Goal: Check status: Check status

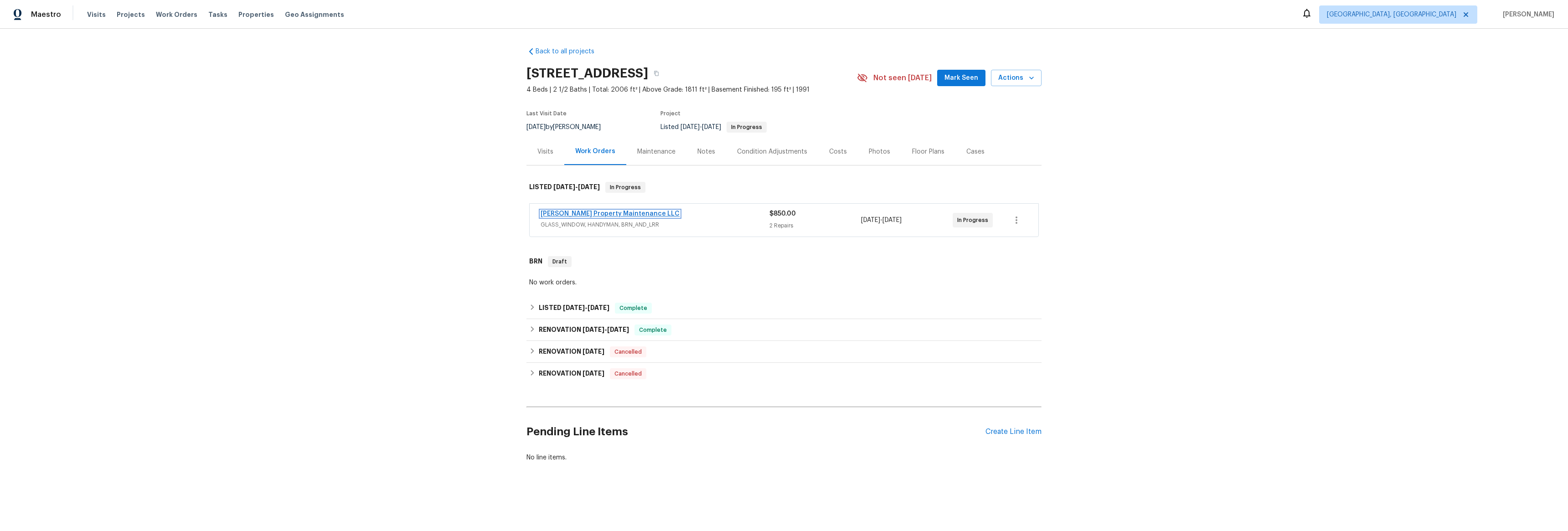
click at [567, 213] on link "[PERSON_NAME] Property Maintenance LLC" at bounding box center [610, 214] width 139 height 6
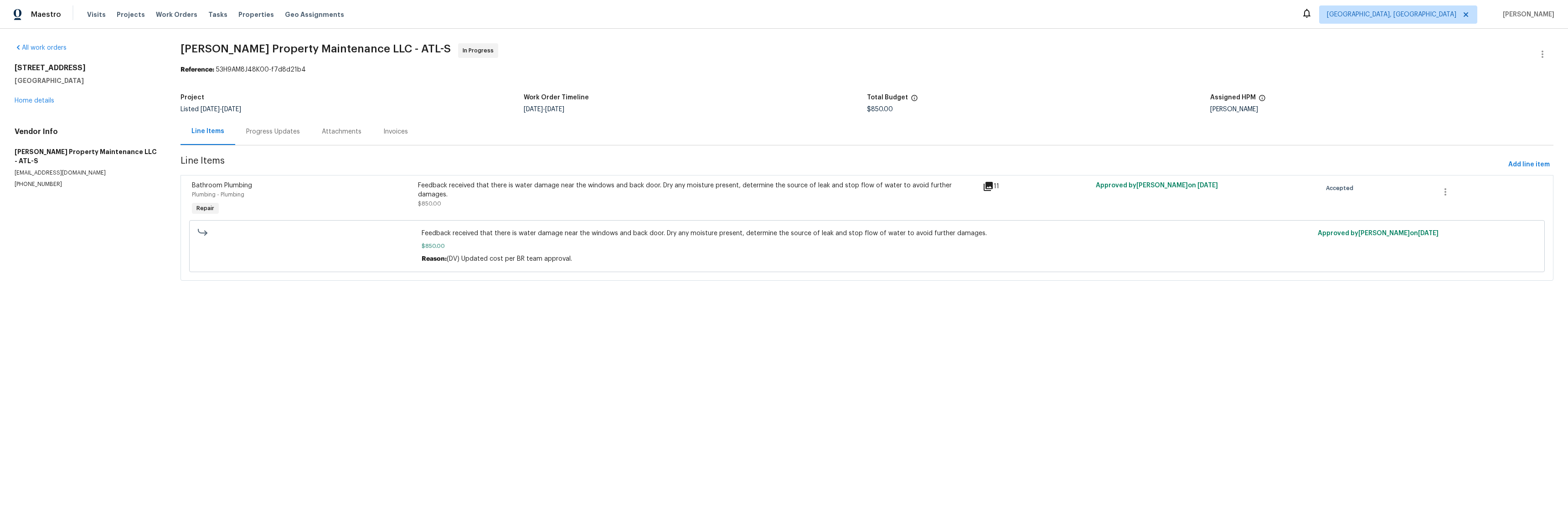
click at [283, 126] on div "Progress Updates" at bounding box center [273, 132] width 75 height 27
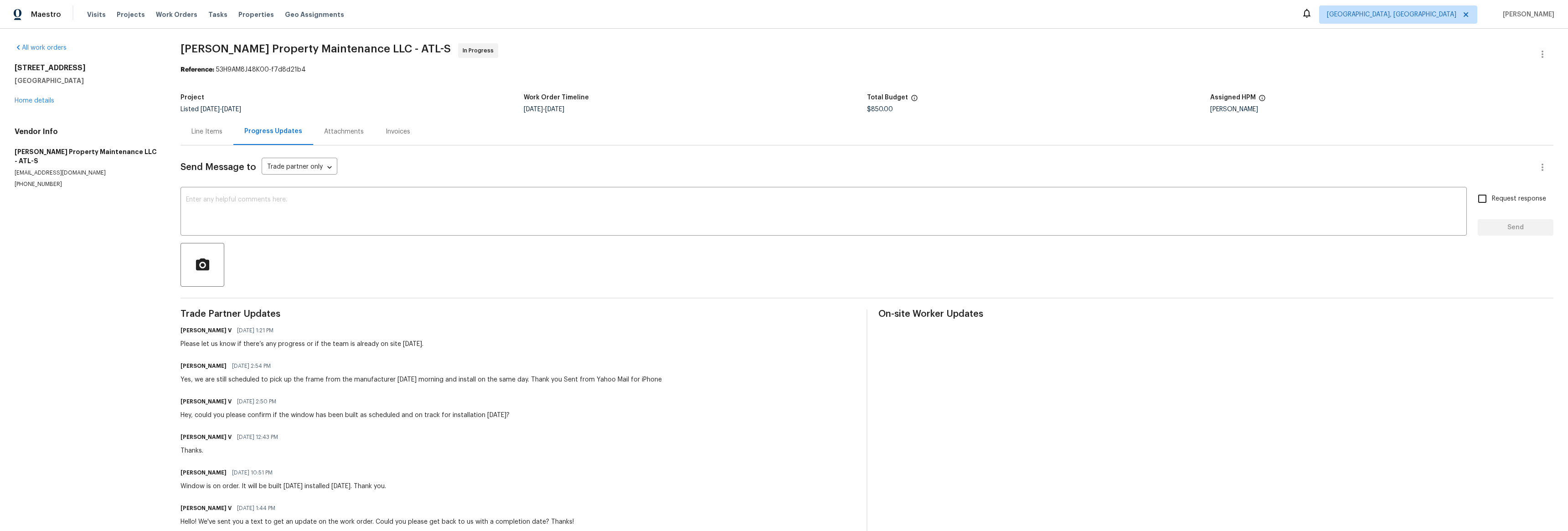
click at [206, 133] on div "Line Items" at bounding box center [207, 132] width 31 height 9
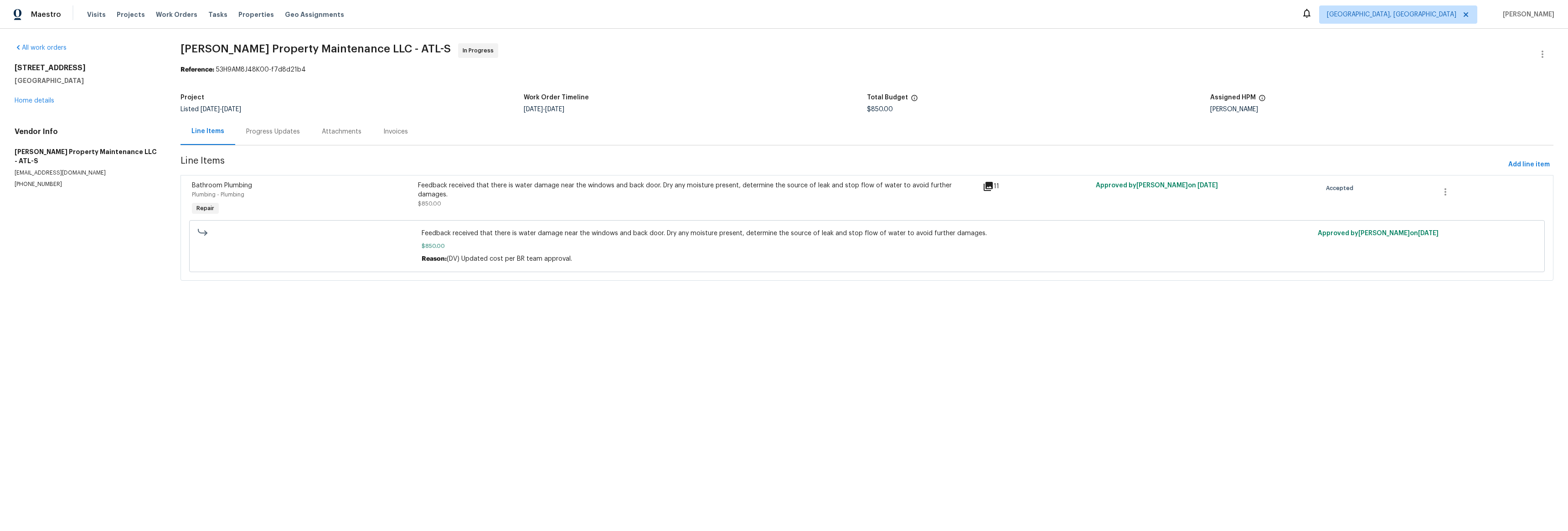
click at [249, 128] on div "Progress Updates" at bounding box center [273, 132] width 54 height 9
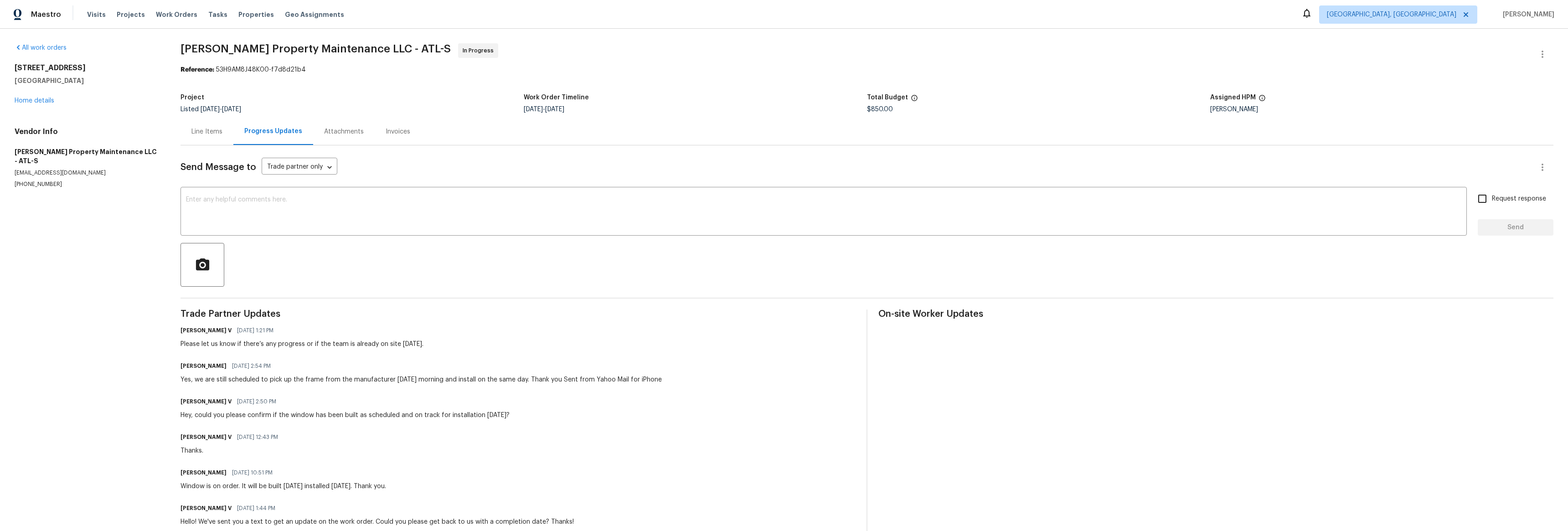
click at [208, 135] on div "Line Items" at bounding box center [207, 132] width 31 height 9
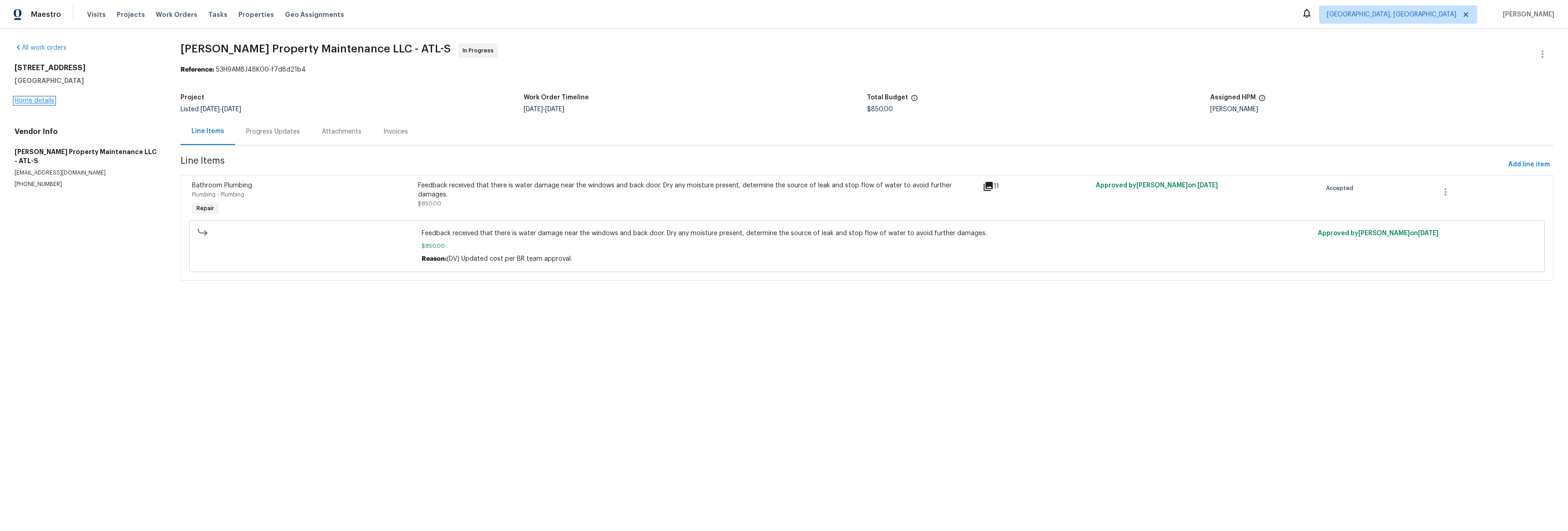
click at [32, 98] on link "Home details" at bounding box center [34, 100] width 40 height 6
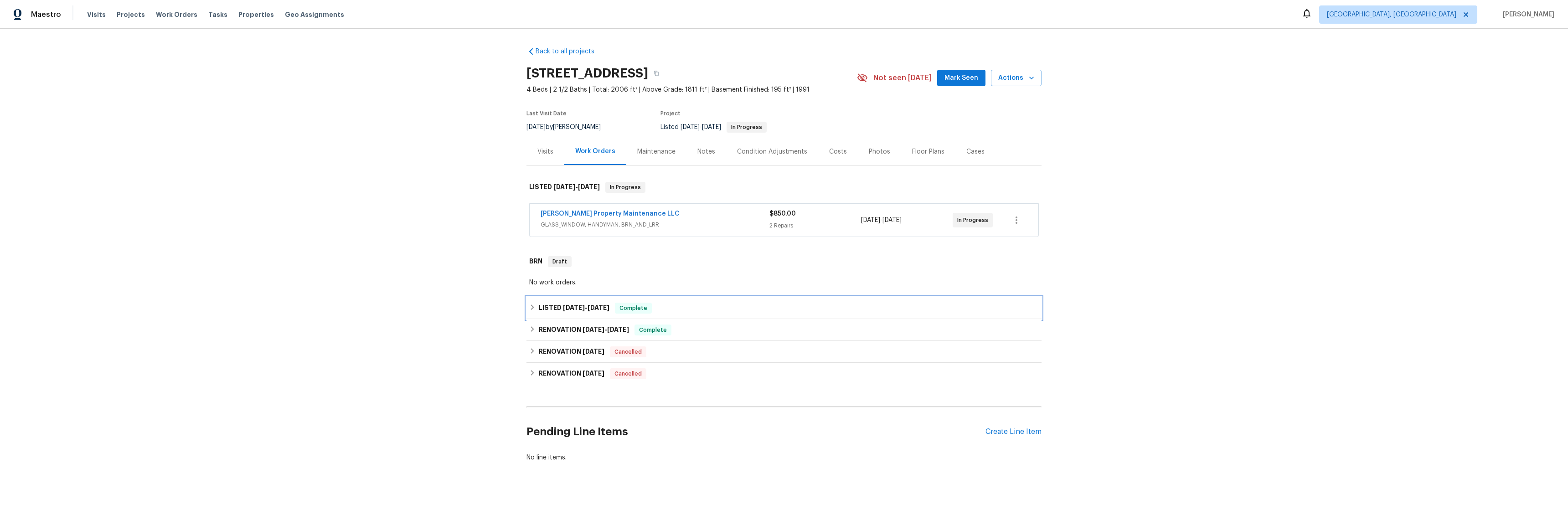
click at [531, 305] on icon at bounding box center [532, 307] width 6 height 6
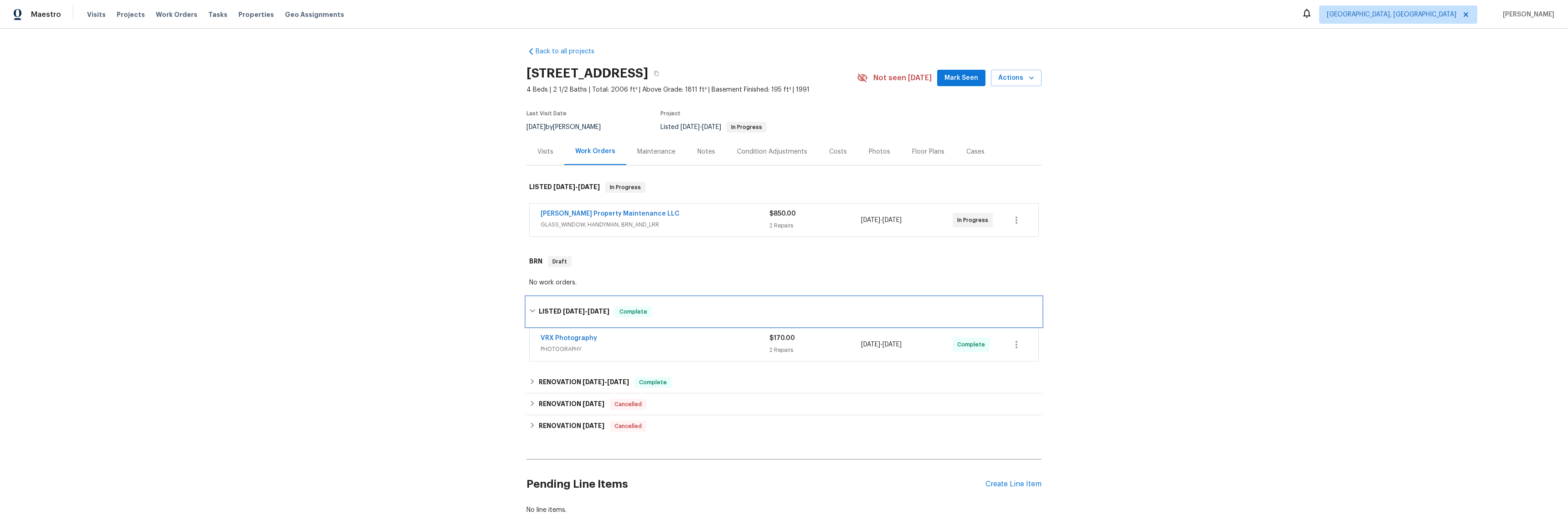
click at [527, 309] on div "LISTED [DATE] - [DATE] Complete" at bounding box center [784, 312] width 515 height 29
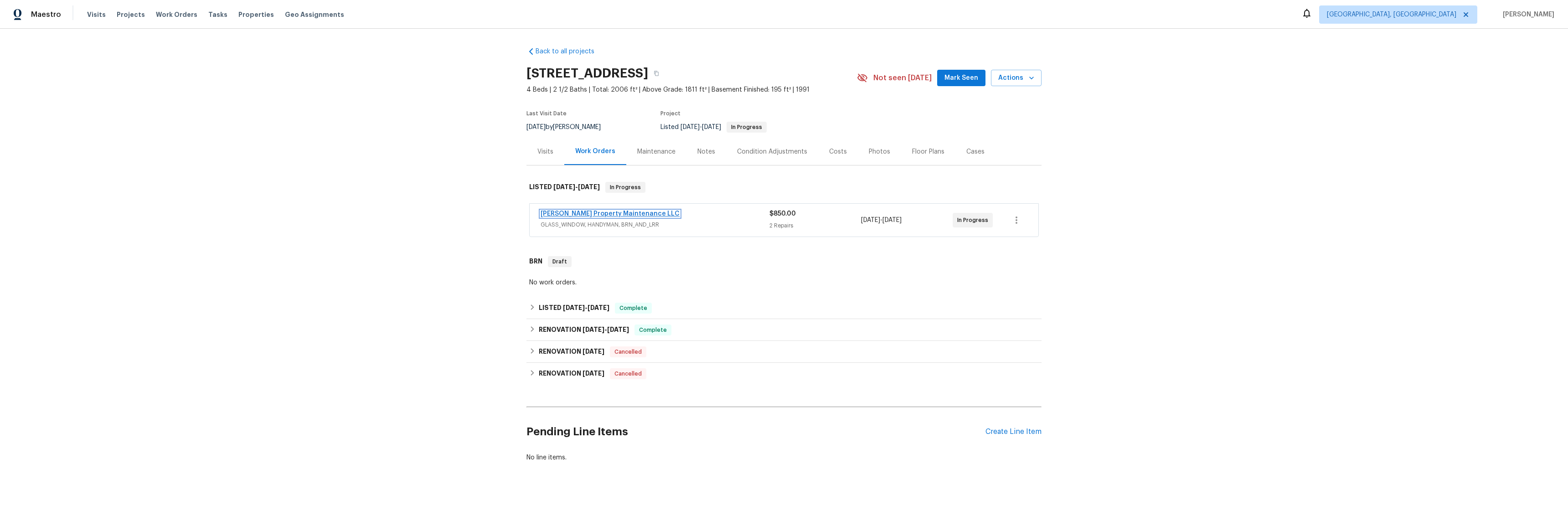
click at [580, 213] on link "[PERSON_NAME] Property Maintenance LLC" at bounding box center [610, 214] width 139 height 6
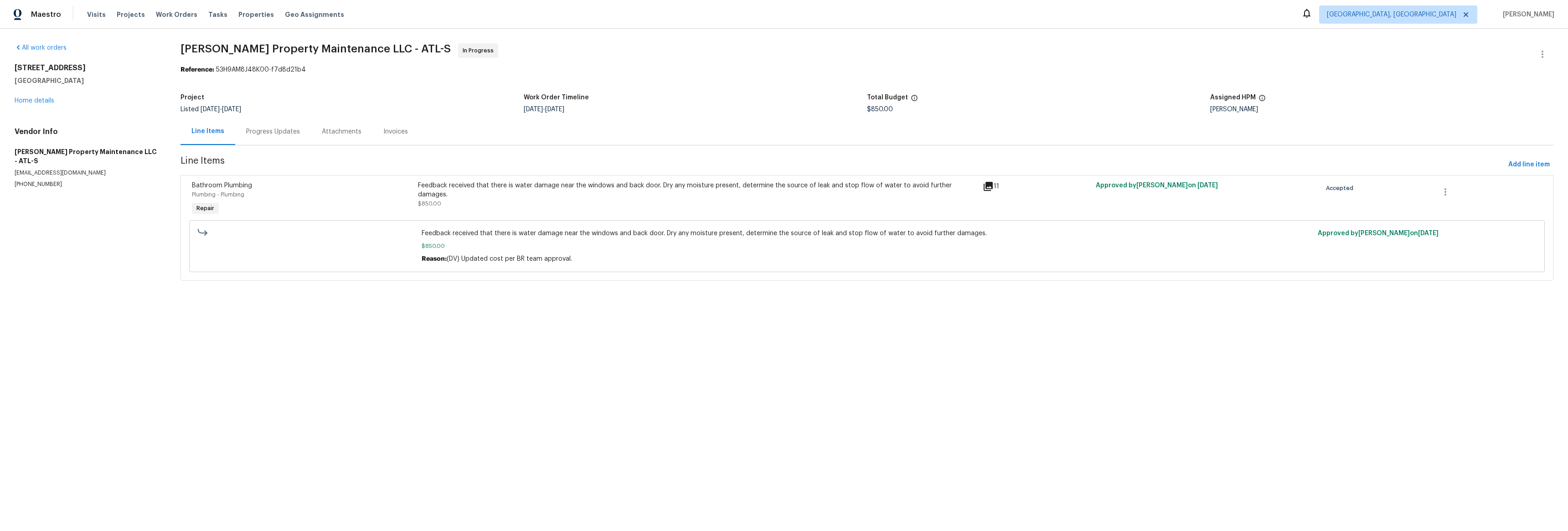
click at [984, 189] on icon at bounding box center [988, 186] width 9 height 9
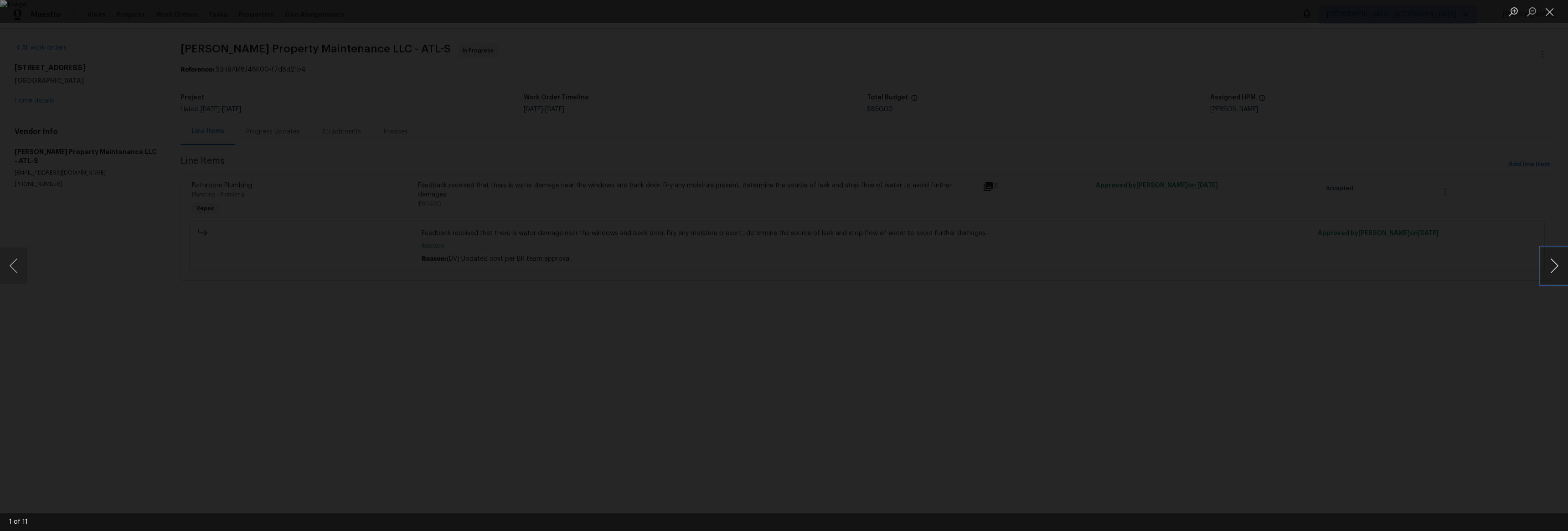
click at [1552, 264] on button "Next image" at bounding box center [1554, 266] width 27 height 37
click at [1551, 264] on button "Next image" at bounding box center [1554, 266] width 27 height 37
click at [1552, 264] on button "Next image" at bounding box center [1554, 266] width 27 height 37
click at [1551, 264] on button "Next image" at bounding box center [1554, 266] width 27 height 37
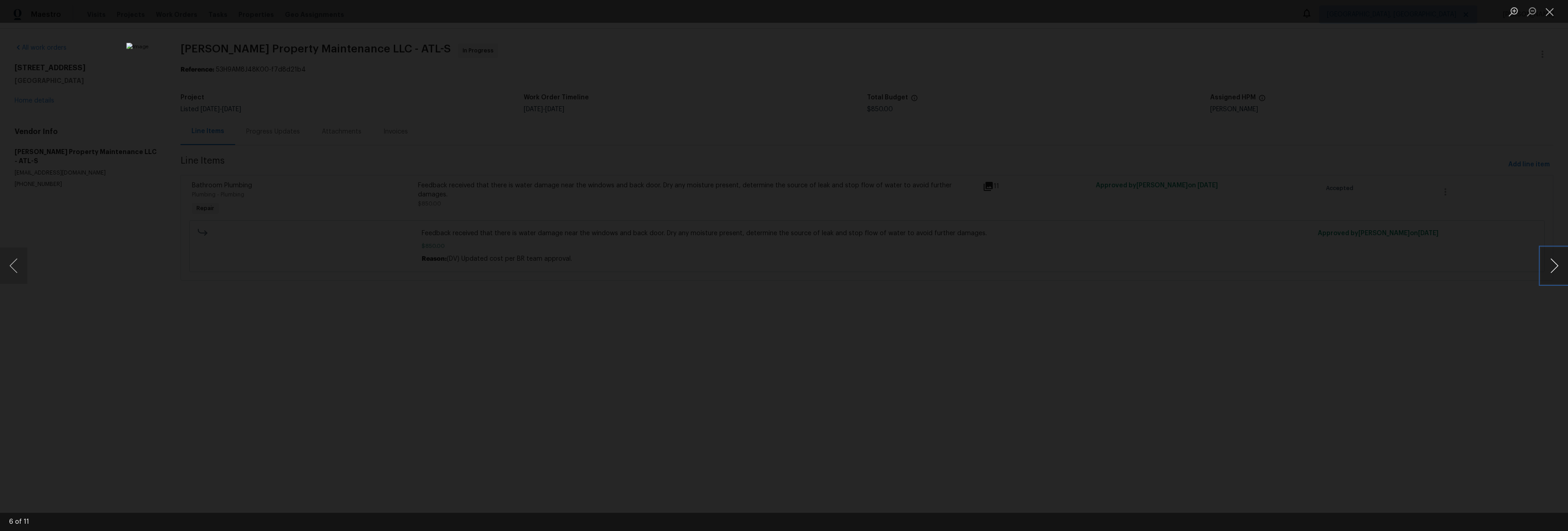
click at [1551, 264] on button "Next image" at bounding box center [1554, 266] width 27 height 37
click at [1552, 264] on button "Next image" at bounding box center [1554, 266] width 27 height 37
click at [1551, 264] on button "Next image" at bounding box center [1554, 266] width 27 height 37
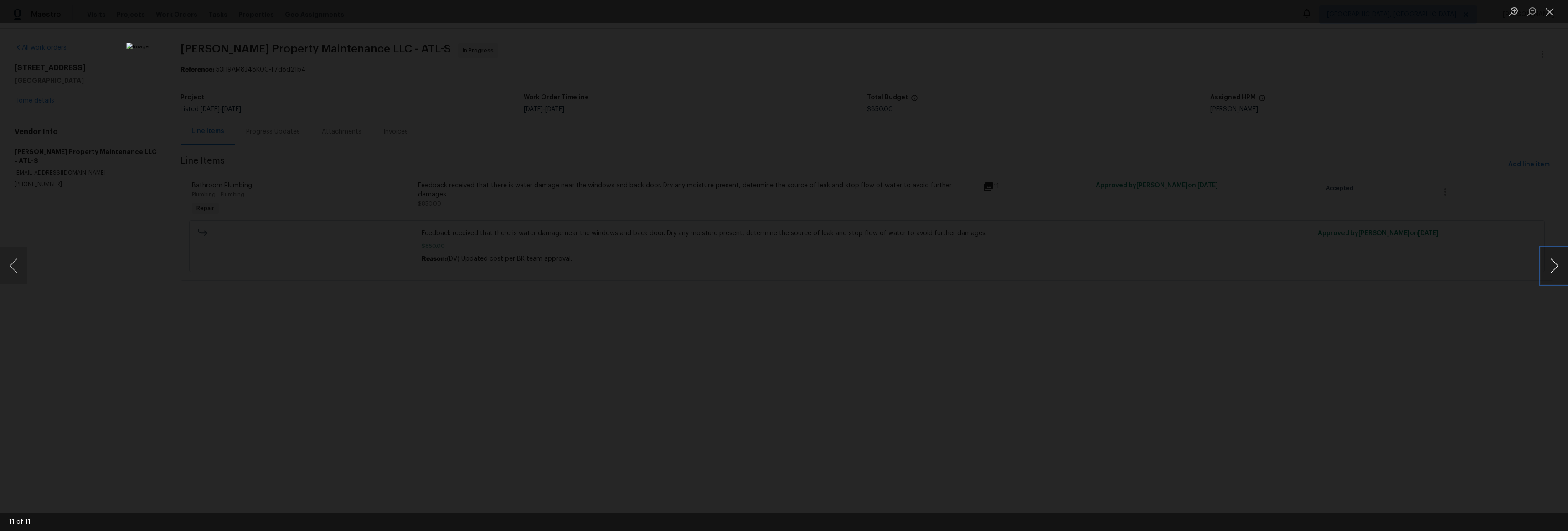
click at [1551, 264] on button "Next image" at bounding box center [1554, 266] width 27 height 37
click at [1477, 252] on div "Lightbox" at bounding box center [784, 266] width 1568 height 531
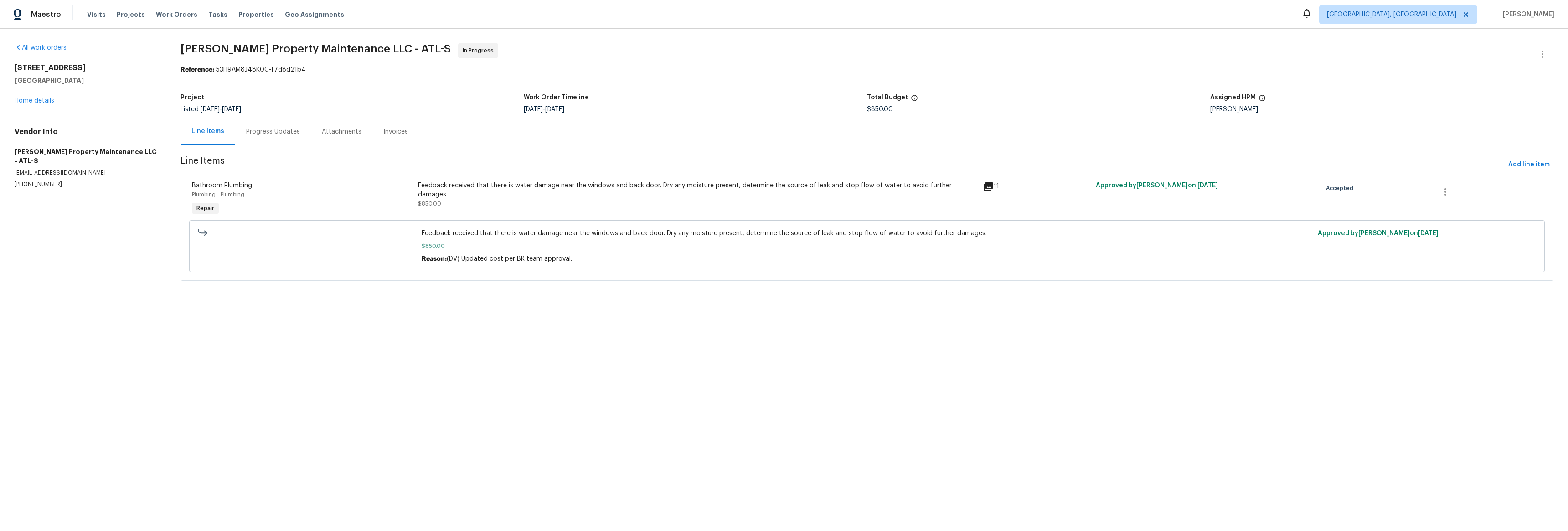
click at [984, 185] on icon at bounding box center [988, 186] width 9 height 9
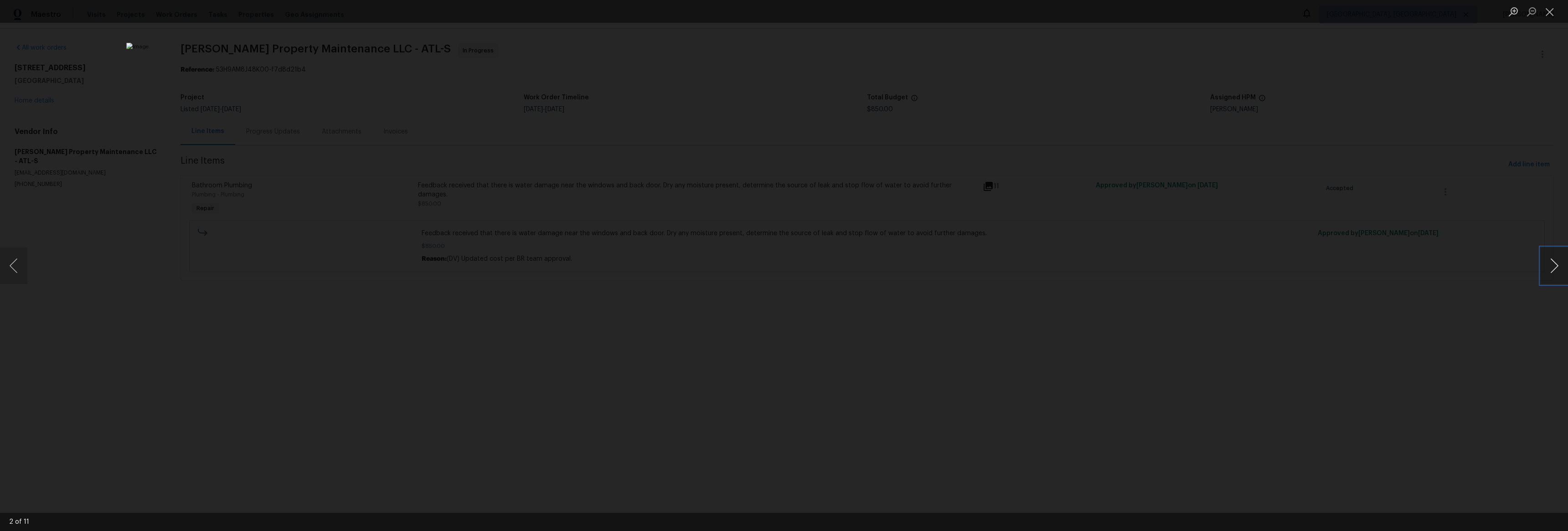
click at [1562, 263] on button "Next image" at bounding box center [1554, 266] width 27 height 37
click at [1561, 264] on button "Next image" at bounding box center [1554, 266] width 27 height 37
click at [1560, 262] on button "Next image" at bounding box center [1554, 266] width 27 height 37
click at [1560, 263] on button "Next image" at bounding box center [1554, 266] width 27 height 37
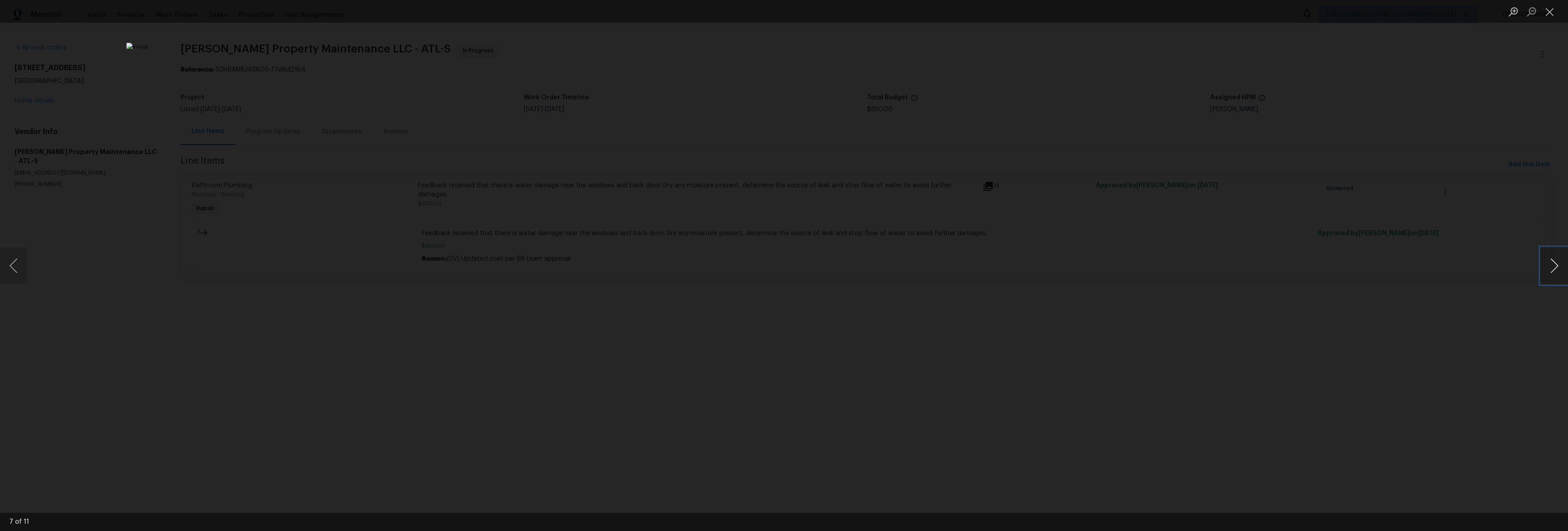
click at [1560, 262] on button "Next image" at bounding box center [1554, 266] width 27 height 37
click at [1560, 263] on button "Next image" at bounding box center [1554, 266] width 27 height 37
click at [1560, 262] on button "Next image" at bounding box center [1554, 266] width 27 height 37
click at [1560, 263] on button "Next image" at bounding box center [1554, 266] width 27 height 37
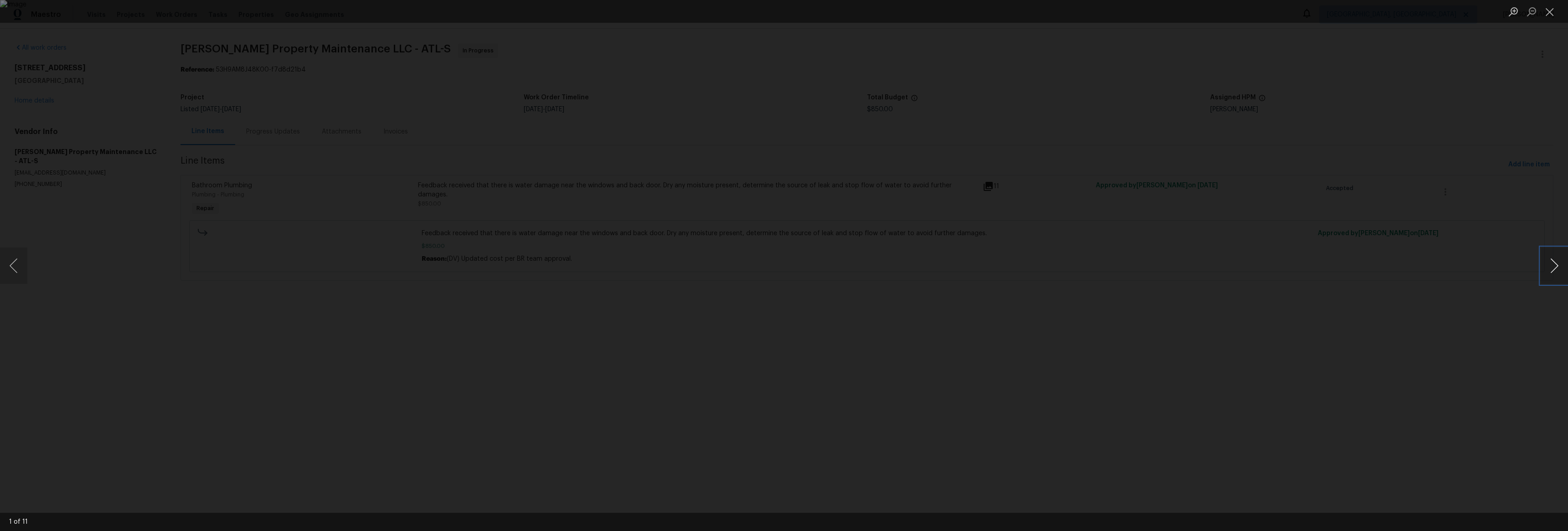
click at [1560, 263] on button "Next image" at bounding box center [1554, 266] width 27 height 37
click at [1560, 262] on button "Next image" at bounding box center [1554, 266] width 27 height 37
click at [1559, 263] on button "Next image" at bounding box center [1554, 266] width 27 height 37
click at [735, 223] on img "Lightbox" at bounding box center [783, 266] width 1315 height 446
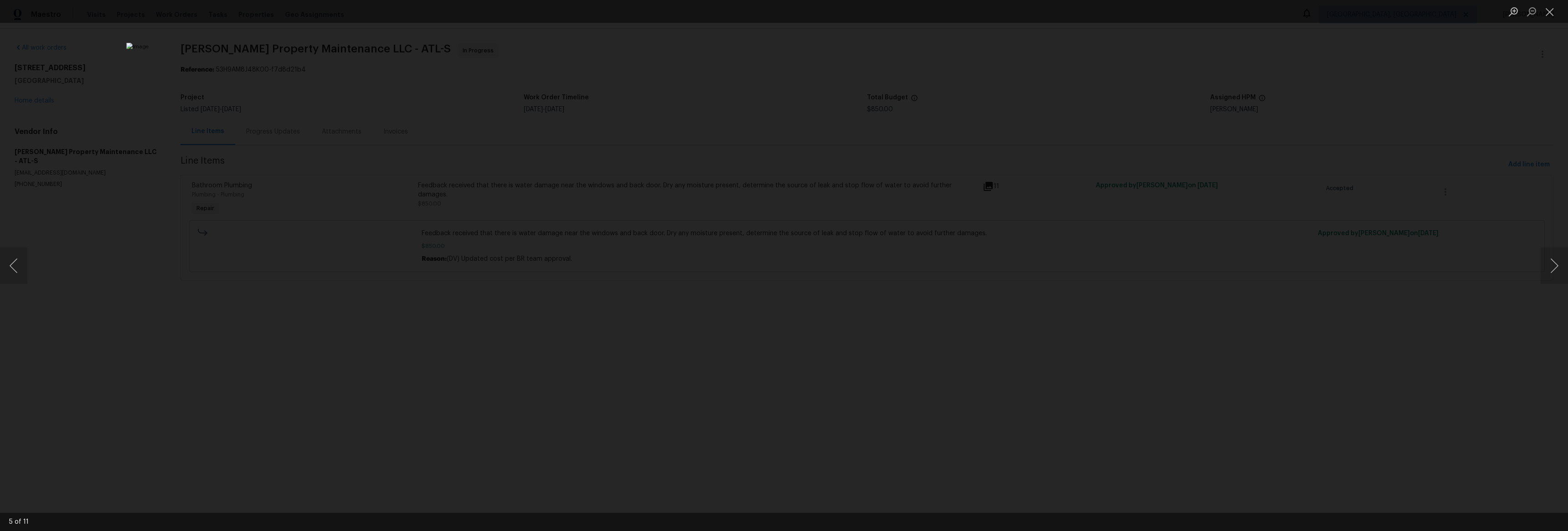
drag, startPoint x: 407, startPoint y: 267, endPoint x: 421, endPoint y: 258, distance: 16.6
click at [407, 267] on div "Lightbox" at bounding box center [784, 266] width 1568 height 531
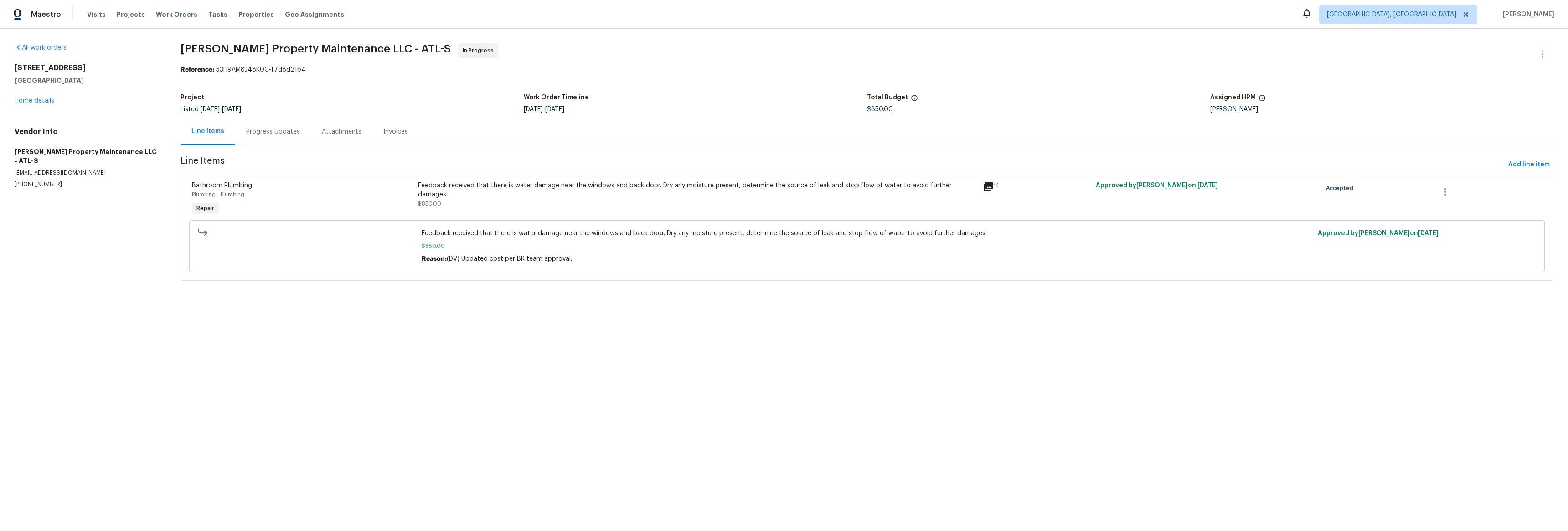
click at [254, 142] on div "Progress Updates" at bounding box center [273, 132] width 75 height 27
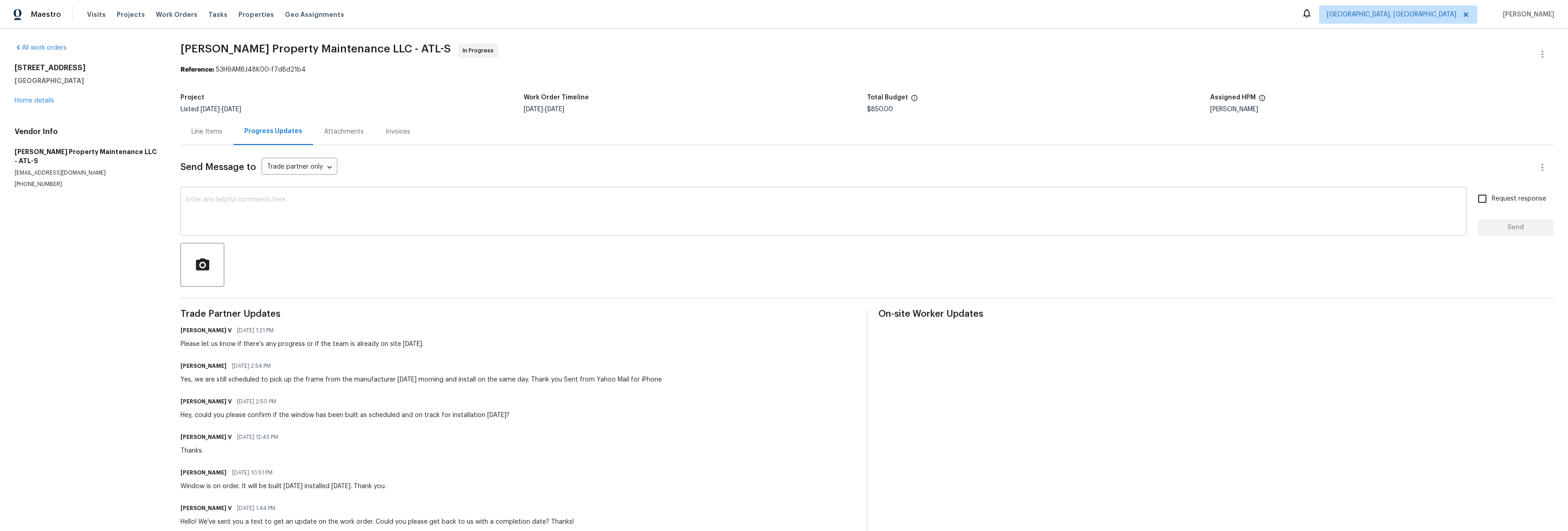
click at [285, 219] on textarea at bounding box center [824, 213] width 1275 height 32
